Goal: Information Seeking & Learning: Check status

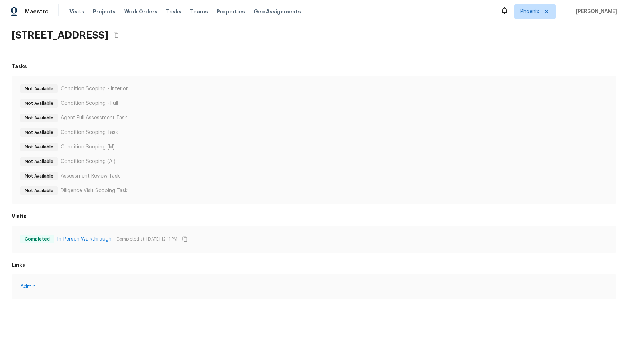
click at [183, 57] on div "Tasks Not Available Condition Scoping - Interior Not Available Condition Scopin…" at bounding box center [314, 180] width 628 height 265
click at [99, 240] on link "In-Person Walkthrough" at bounding box center [84, 238] width 55 height 7
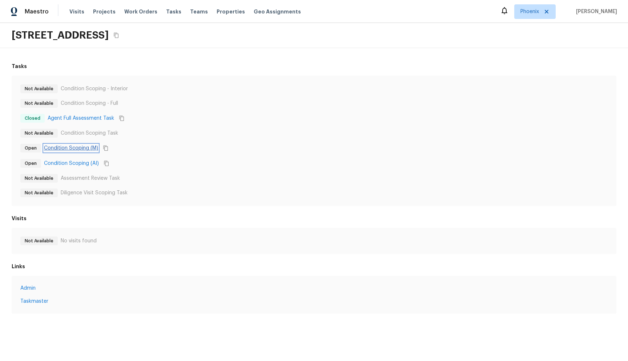
click at [68, 148] on link "Condition Scoping (M)" at bounding box center [71, 147] width 54 height 7
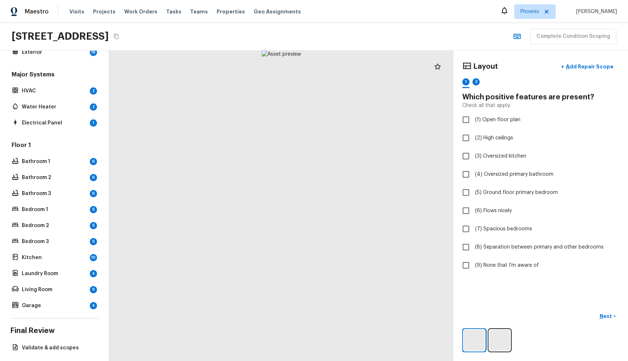
scroll to position [79, 0]
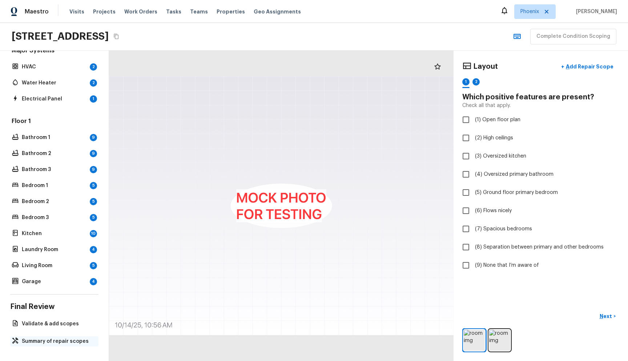
click at [46, 337] on p "Summary of repair scopes" at bounding box center [58, 340] width 72 height 7
